Goal: Communication & Community: Answer question/provide support

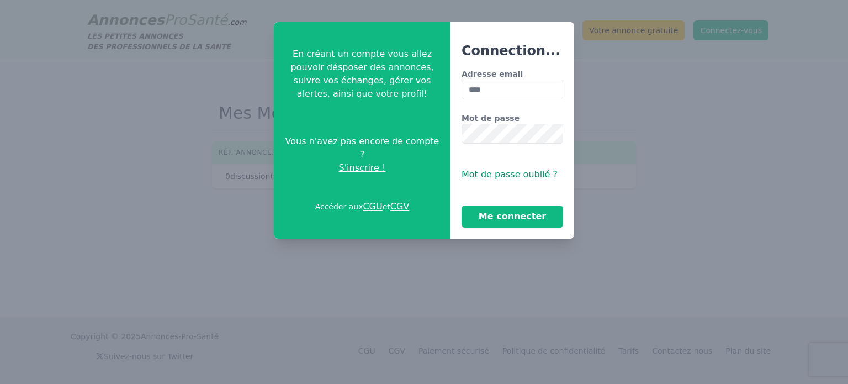
type input "**********"
click at [519, 215] on button "Me connecter" at bounding box center [513, 216] width 102 height 22
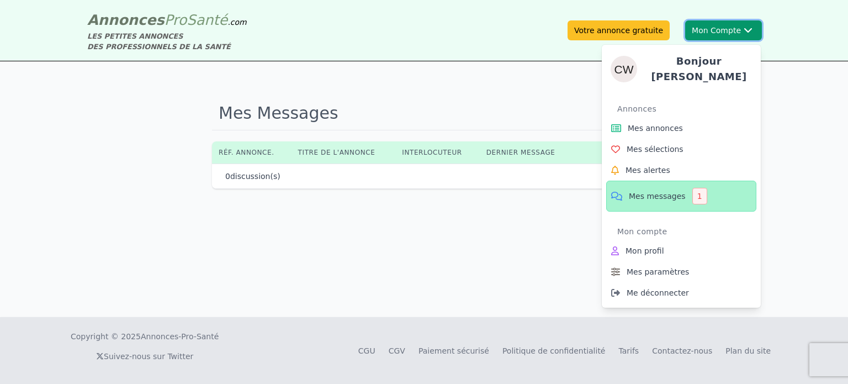
click at [714, 39] on div "Bonjour catherine Annonces Mes annonces Mes sélections Mes alertes Mes messages…" at bounding box center [681, 172] width 159 height 272
click at [673, 190] on span "Mes messages" at bounding box center [657, 195] width 57 height 11
click at [671, 190] on span "Mes messages" at bounding box center [657, 195] width 57 height 11
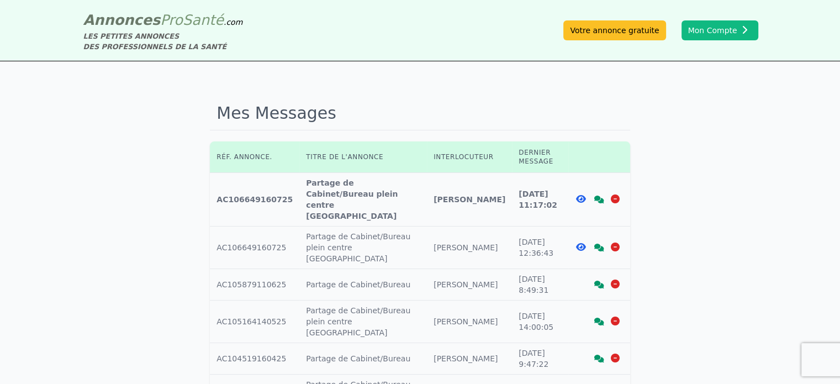
click at [599, 195] on icon at bounding box center [599, 199] width 10 height 8
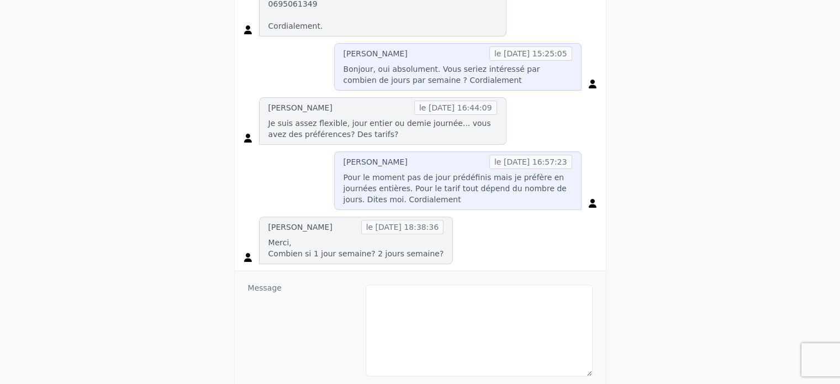
scroll to position [331, 0]
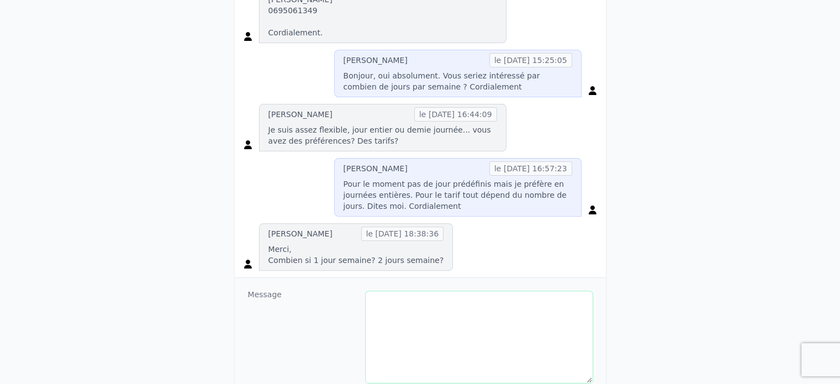
click at [424, 308] on textarea at bounding box center [478, 337] width 227 height 92
click at [497, 315] on textarea "**********" at bounding box center [478, 337] width 227 height 92
click at [455, 328] on textarea "**********" at bounding box center [478, 337] width 227 height 92
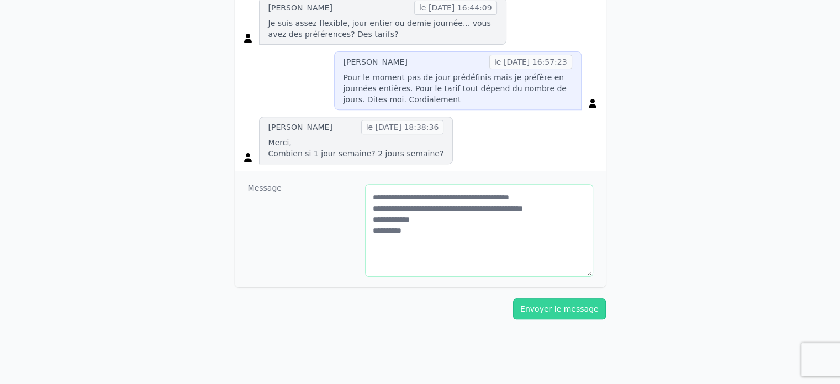
scroll to position [442, 0]
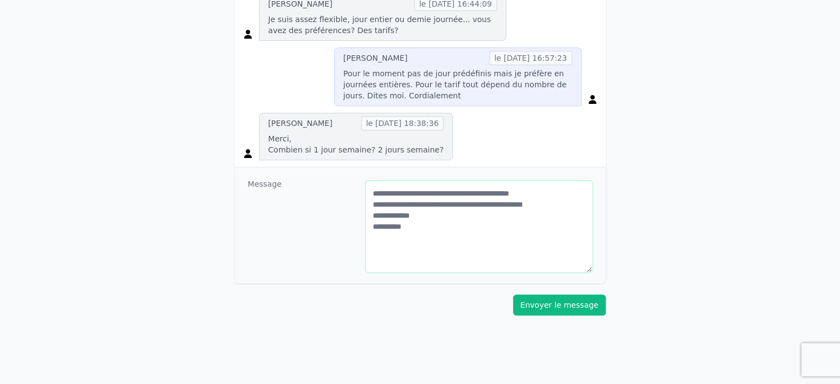
type textarea "**********"
click at [567, 308] on button "Envoyer le message" at bounding box center [559, 304] width 93 height 21
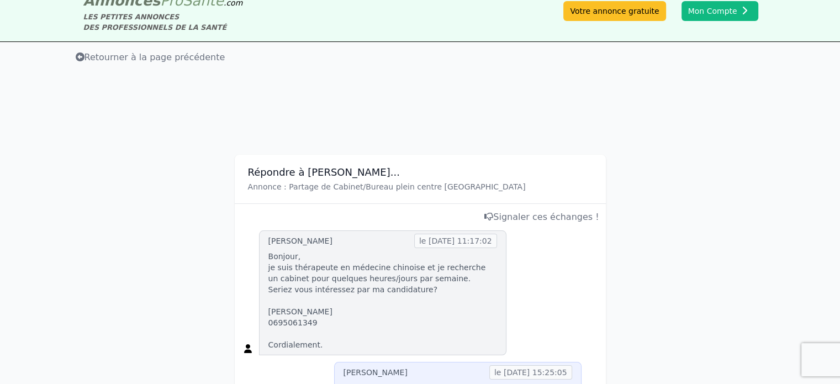
scroll to position [0, 0]
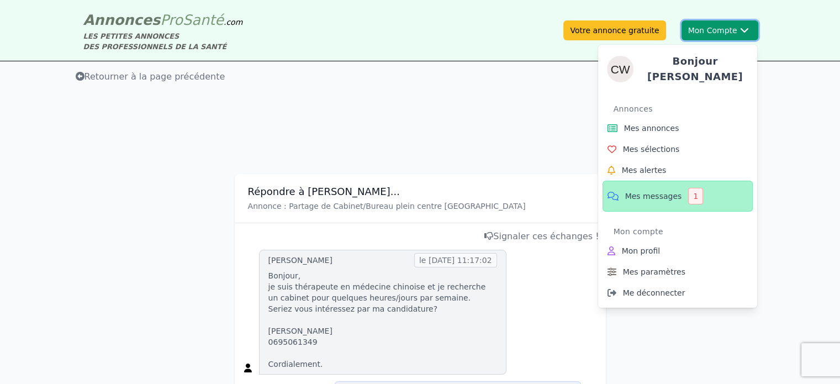
click at [715, 26] on button "Mon Compte Bonjour [PERSON_NAME] annonces Mes sélections Mes alertes Mes messag…" at bounding box center [719, 30] width 77 height 20
click at [667, 193] on span "Mes messages" at bounding box center [653, 195] width 57 height 11
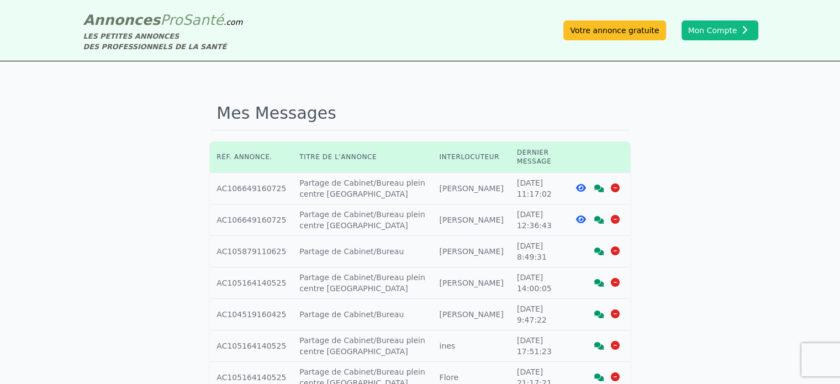
click at [599, 216] on icon at bounding box center [599, 220] width 10 height 8
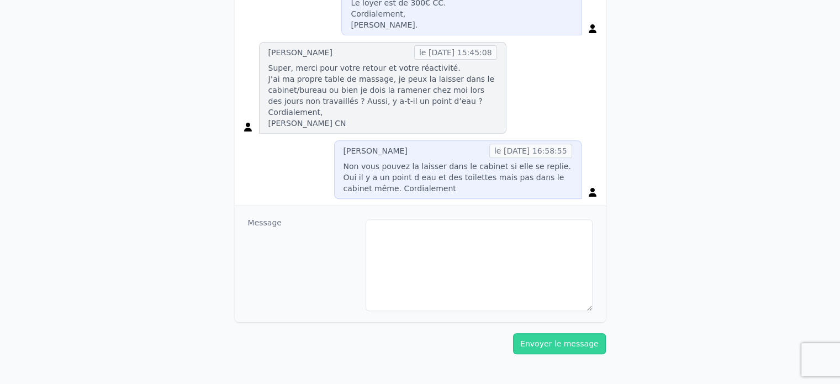
scroll to position [411, 0]
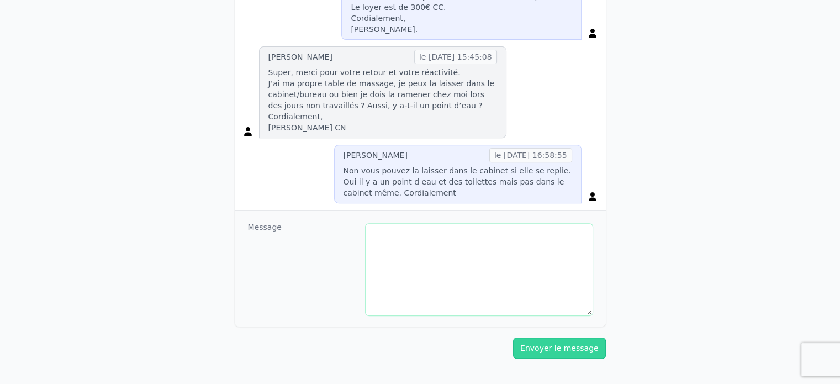
click at [441, 252] on textarea at bounding box center [478, 270] width 227 height 92
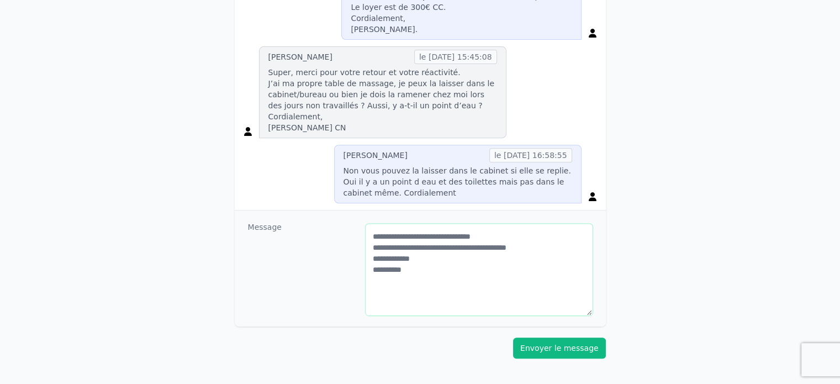
type textarea "**********"
click at [583, 357] on button "Envoyer le message" at bounding box center [559, 347] width 93 height 21
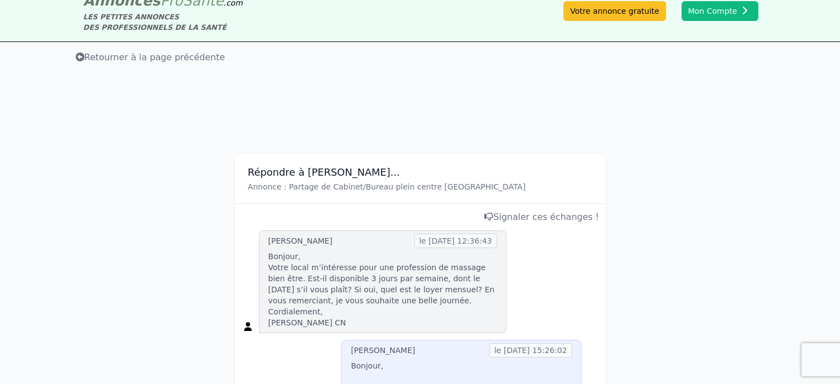
scroll to position [0, 0]
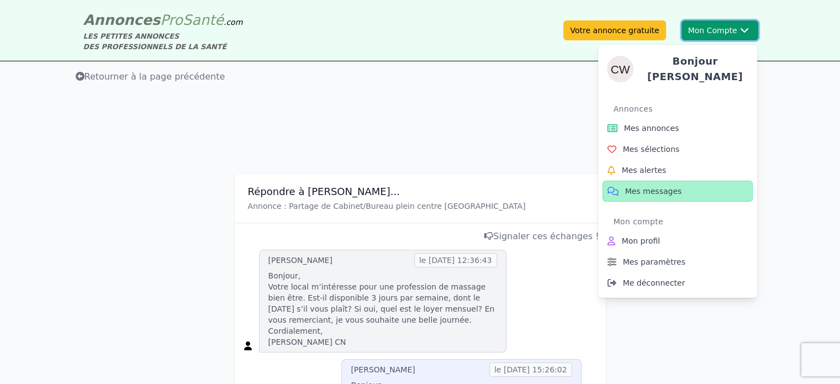
click at [709, 35] on button "Mon Compte Bonjour [PERSON_NAME] annonces Mes sélections Mes alertes Mes messag…" at bounding box center [719, 30] width 77 height 20
click at [664, 187] on span "Mes messages" at bounding box center [653, 190] width 57 height 11
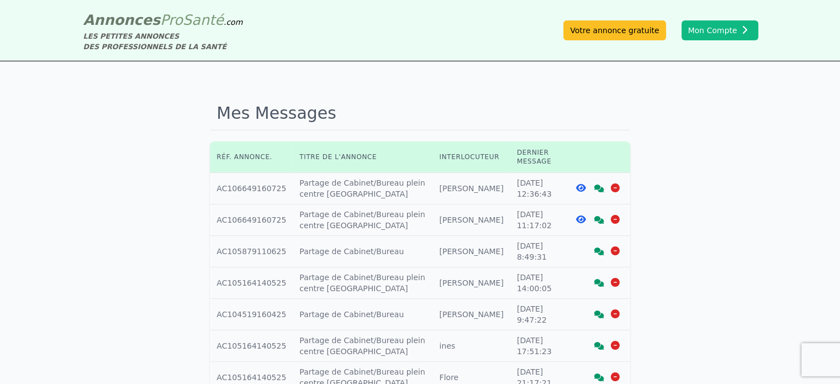
click at [459, 219] on td "Interlocuteur : [PERSON_NAME]" at bounding box center [471, 219] width 77 height 31
click at [371, 218] on td "Titre annonce : Partage de Cabinet/Bureau plein centre [GEOGRAPHIC_DATA]" at bounding box center [363, 219] width 140 height 31
click at [601, 224] on link at bounding box center [599, 219] width 10 height 9
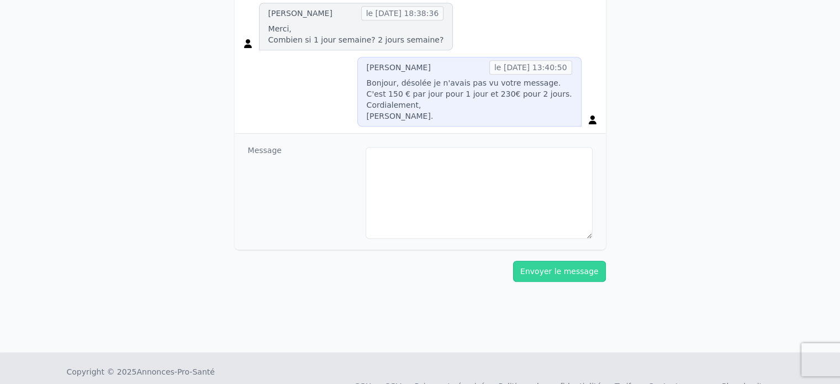
scroll to position [552, 0]
